Goal: Transaction & Acquisition: Purchase product/service

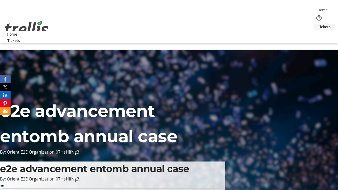
click at [318, 24] on span "Tickets" at bounding box center [324, 27] width 13 height 6
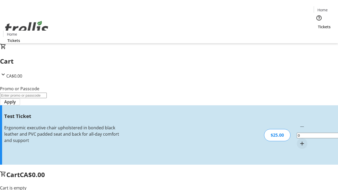
click at [299, 141] on mat-icon "Increment by one" at bounding box center [302, 144] width 6 height 6
type input "1"
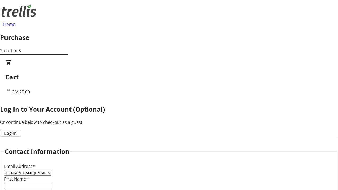
type input "[PERSON_NAME][EMAIL_ADDRESS][DOMAIN_NAME]"
type input "[PERSON_NAME]"
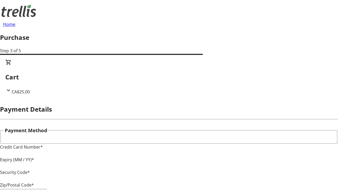
type input "V1Y 0C2"
